Goal: Information Seeking & Learning: Learn about a topic

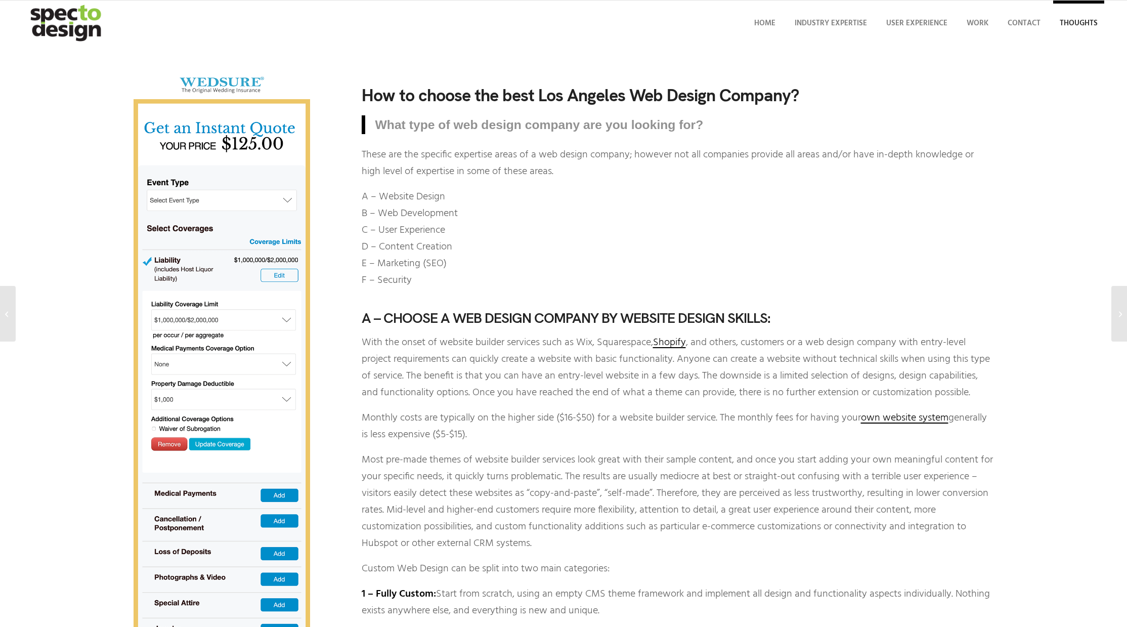
scroll to position [6, 0]
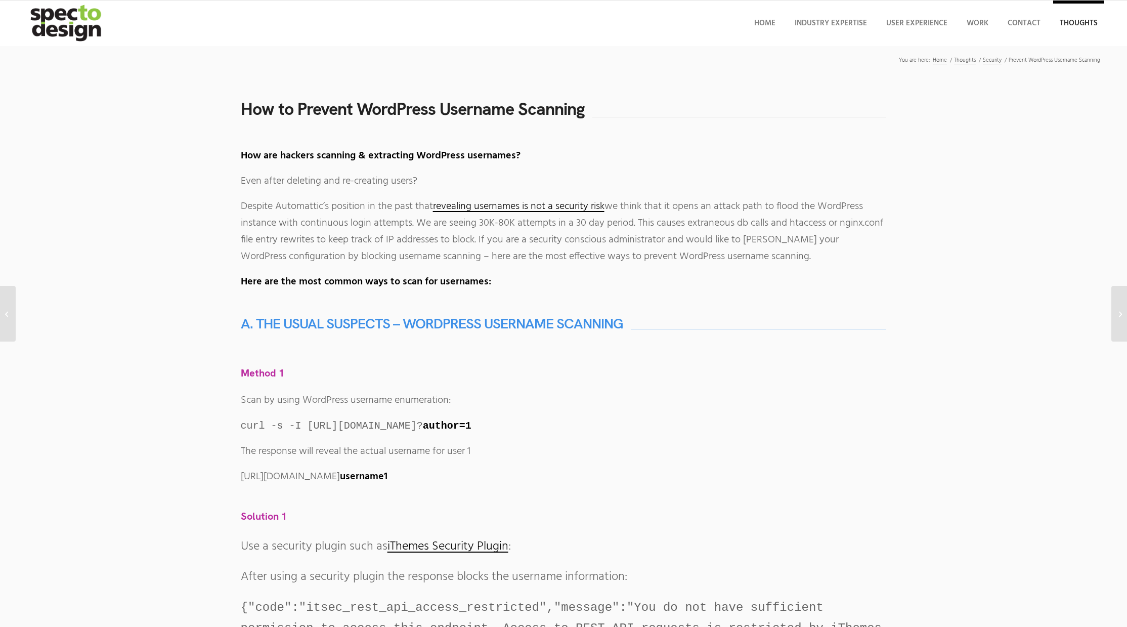
click at [392, 111] on h1 "How to Prevent WordPress Username Scanning" at bounding box center [413, 109] width 344 height 19
copy h1 "WordPress"
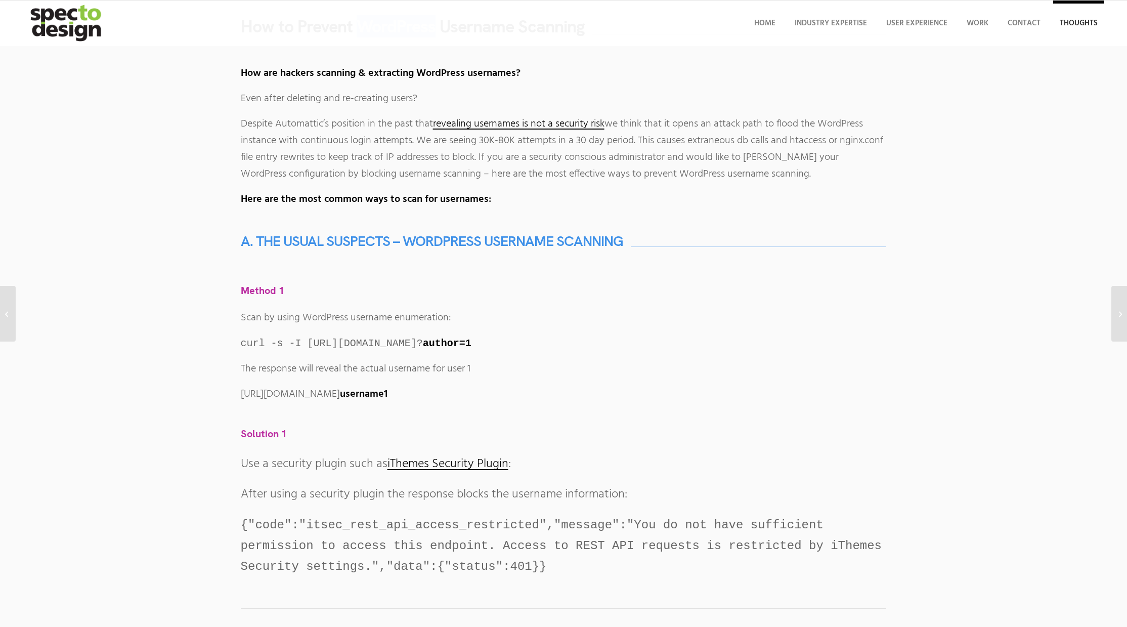
scroll to position [103, 0]
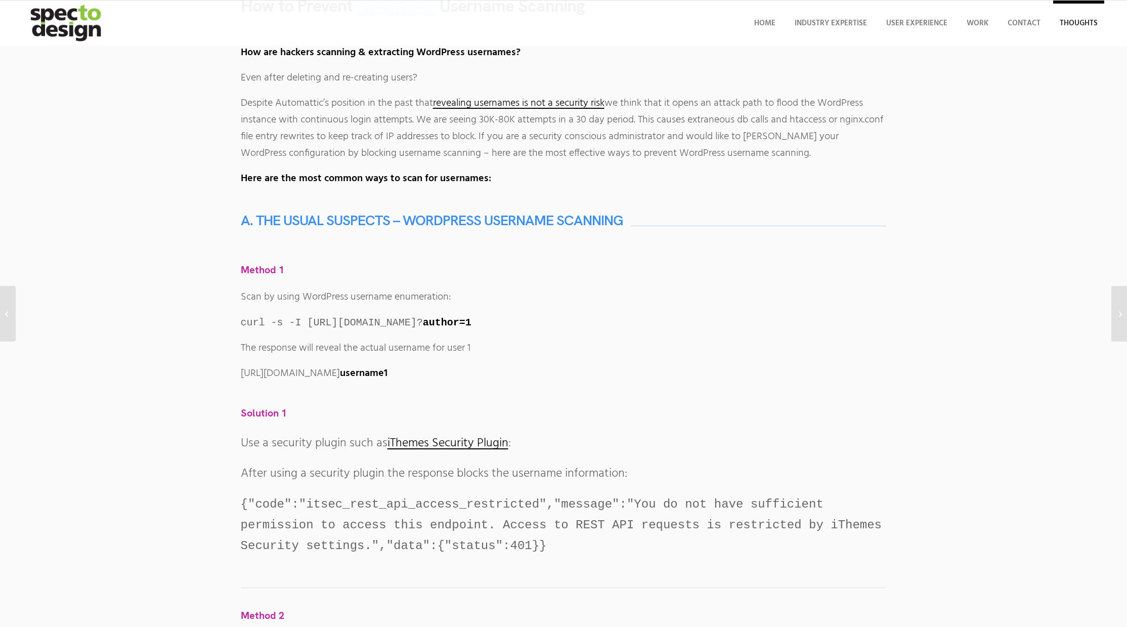
drag, startPoint x: 634, startPoint y: 325, endPoint x: 567, endPoint y: 314, distance: 68.6
click at [567, 314] on p "curl -s -I https://www.wordpress-website-to-check.com/? author=1" at bounding box center [564, 322] width 646 height 17
copy code "? author=1"
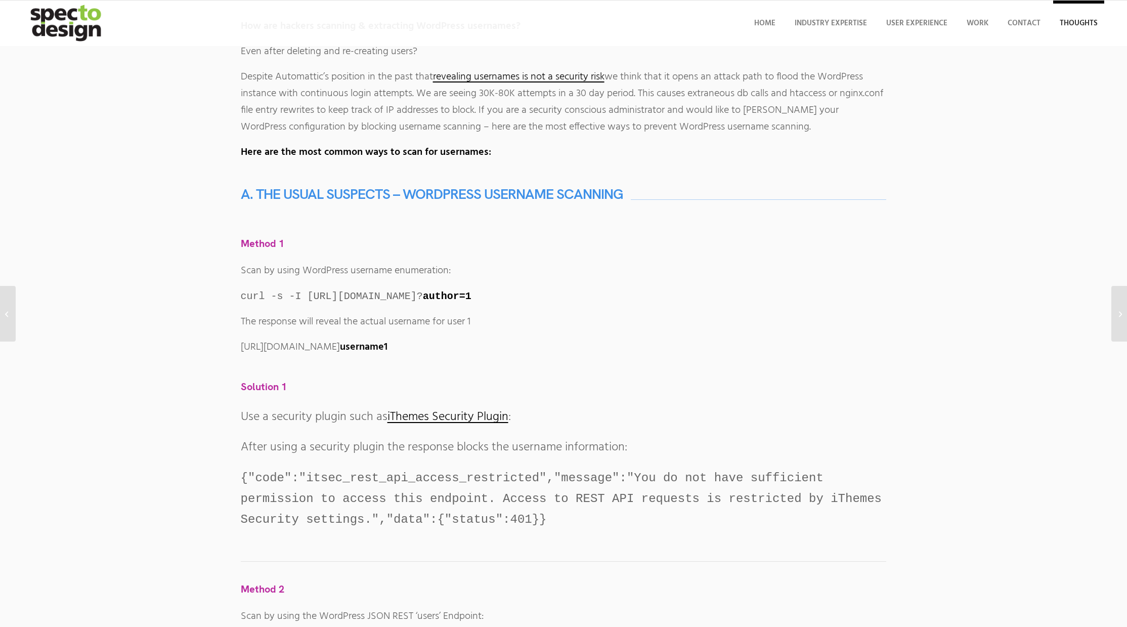
scroll to position [136, 0]
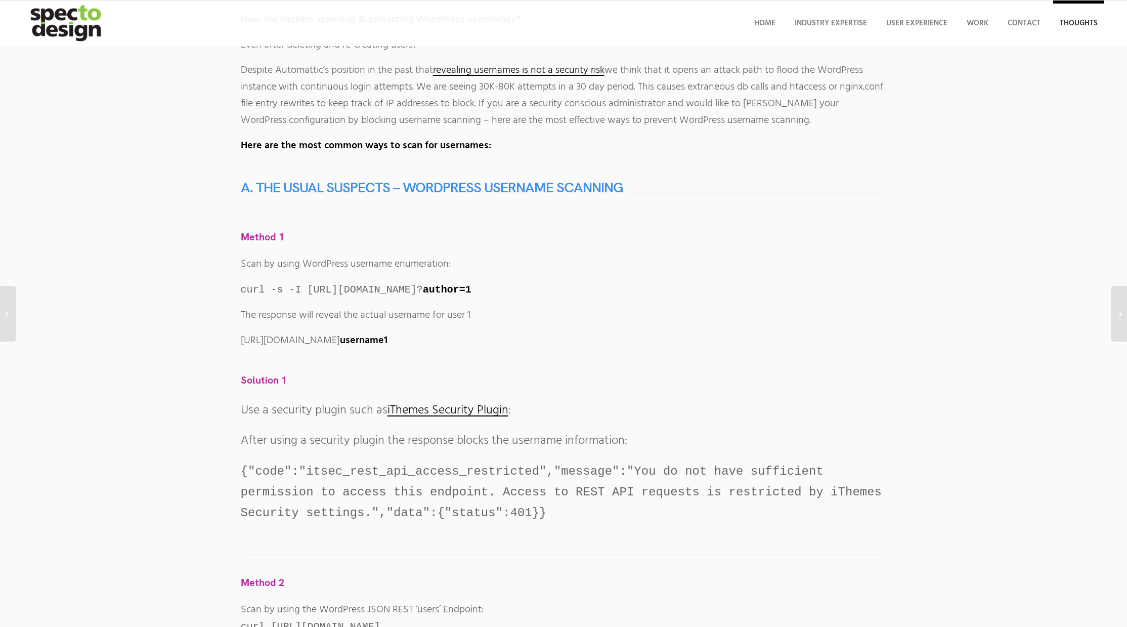
drag, startPoint x: 499, startPoint y: 341, endPoint x: 446, endPoint y: 338, distance: 53.7
click at [446, 338] on p "https://www.wordpress-website-to-check.com/blog/author/ username1" at bounding box center [564, 340] width 646 height 17
copy p "blog/author/"
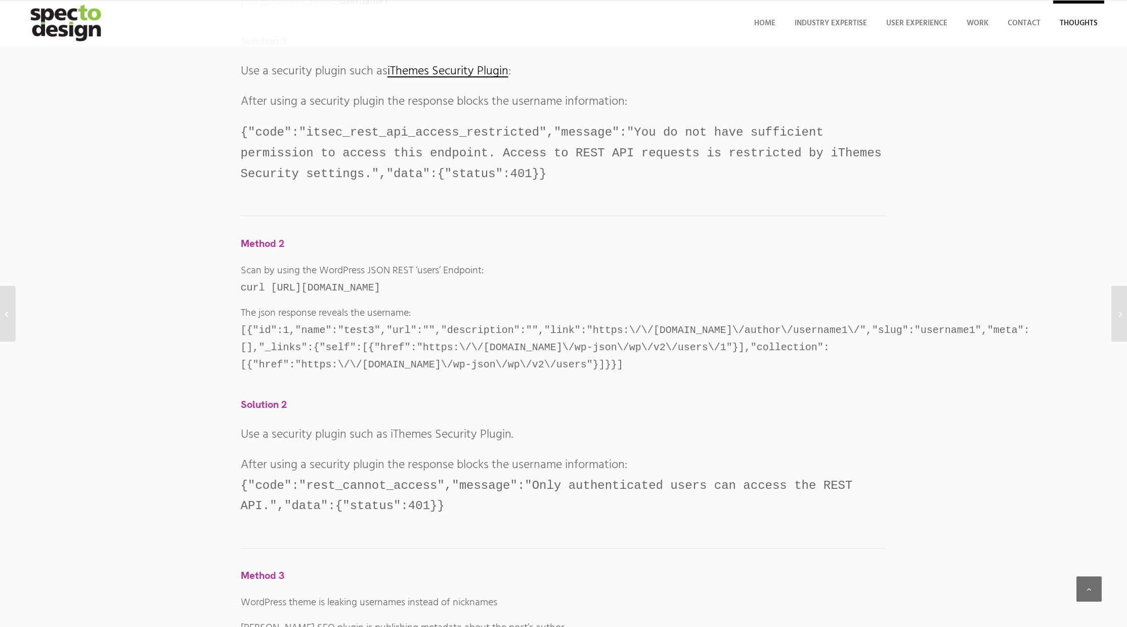
scroll to position [469, 0]
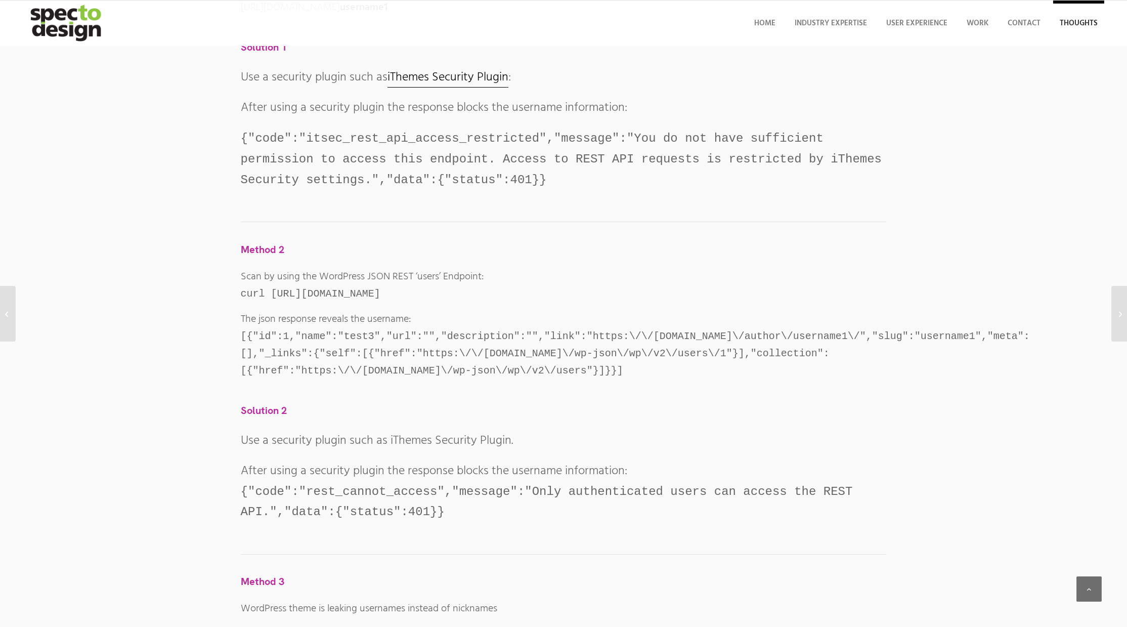
click at [481, 76] on link "iThemes Security Plugin" at bounding box center [447, 78] width 121 height 20
drag, startPoint x: 642, startPoint y: 295, endPoint x: 528, endPoint y: 295, distance: 113.8
click at [528, 295] on p "Scan by using the WordPress JSON REST ‘users’ Endpoint: curl https://www.wordpr…" at bounding box center [564, 286] width 646 height 34
copy code "/wp-json/wp/v2/users"
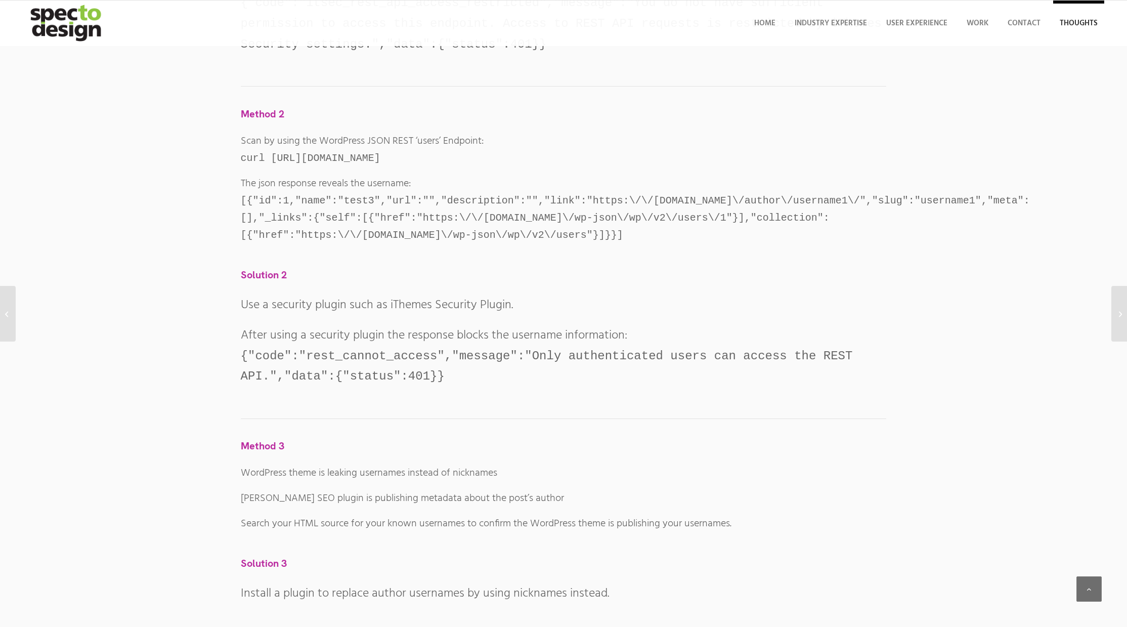
scroll to position [619, 0]
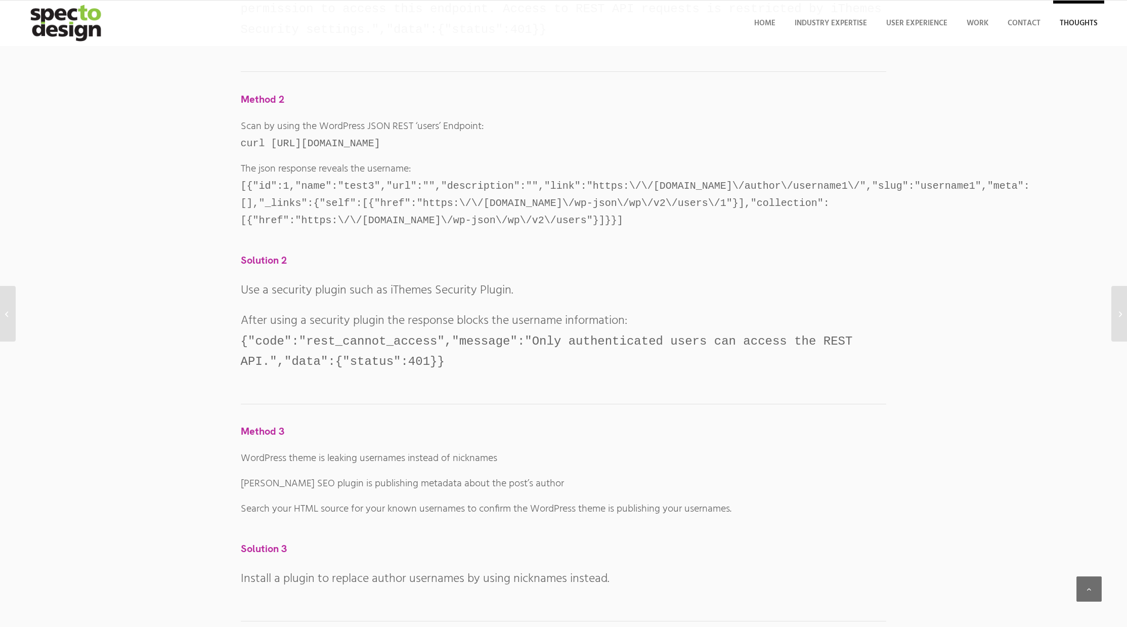
click at [224, 299] on div "How to Prevent WordPress Username Scanning How are hackers scanning & extractin…" at bounding box center [563, 362] width 1076 height 1762
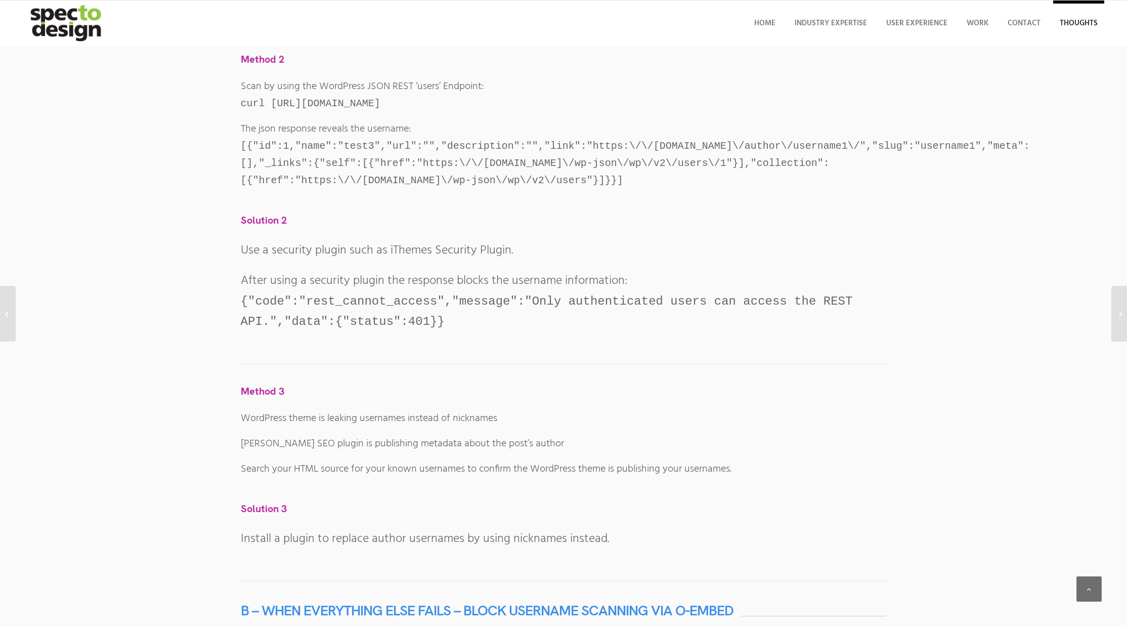
scroll to position [665, 0]
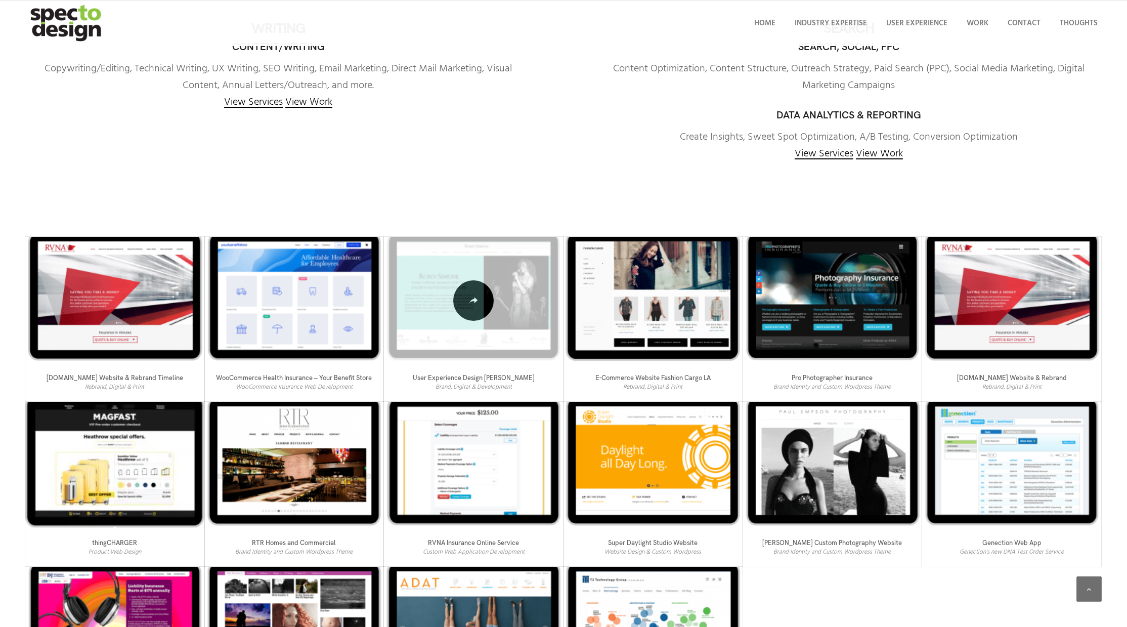
scroll to position [565, 0]
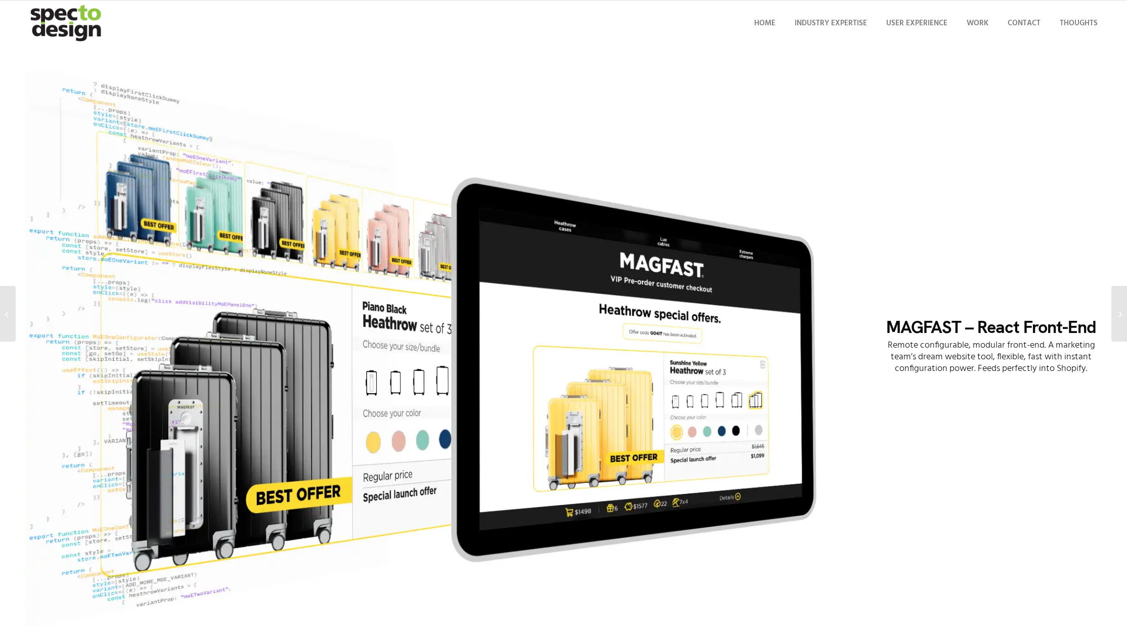
click at [932, 328] on h1 "MAGFAST – React Front-End" at bounding box center [991, 327] width 221 height 19
copy h1 "MAGFAST"
